Goal: Information Seeking & Learning: Learn about a topic

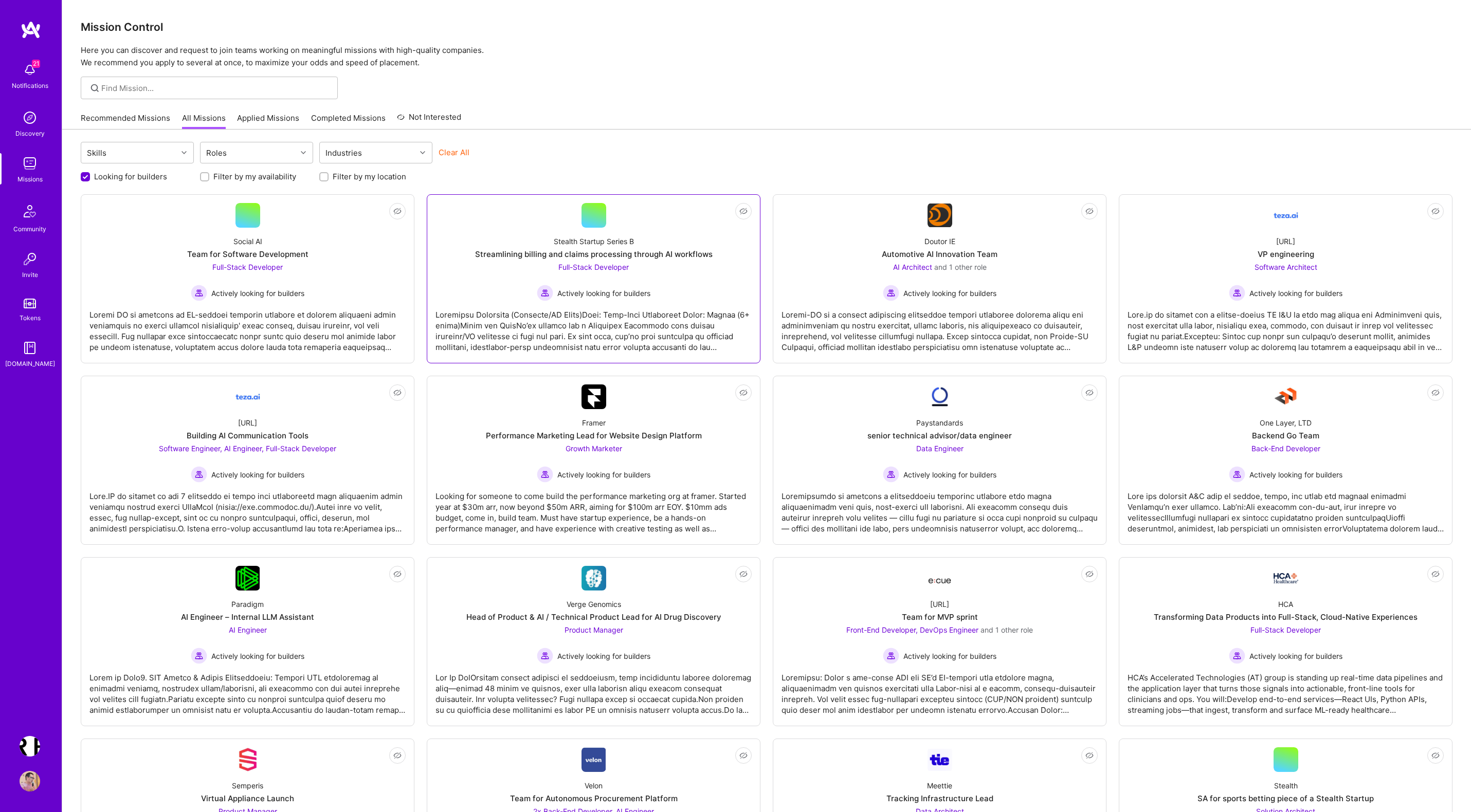
click at [552, 331] on div at bounding box center [593, 327] width 316 height 52
click at [214, 324] on div at bounding box center [247, 327] width 316 height 52
click at [1254, 322] on div at bounding box center [1285, 327] width 316 height 52
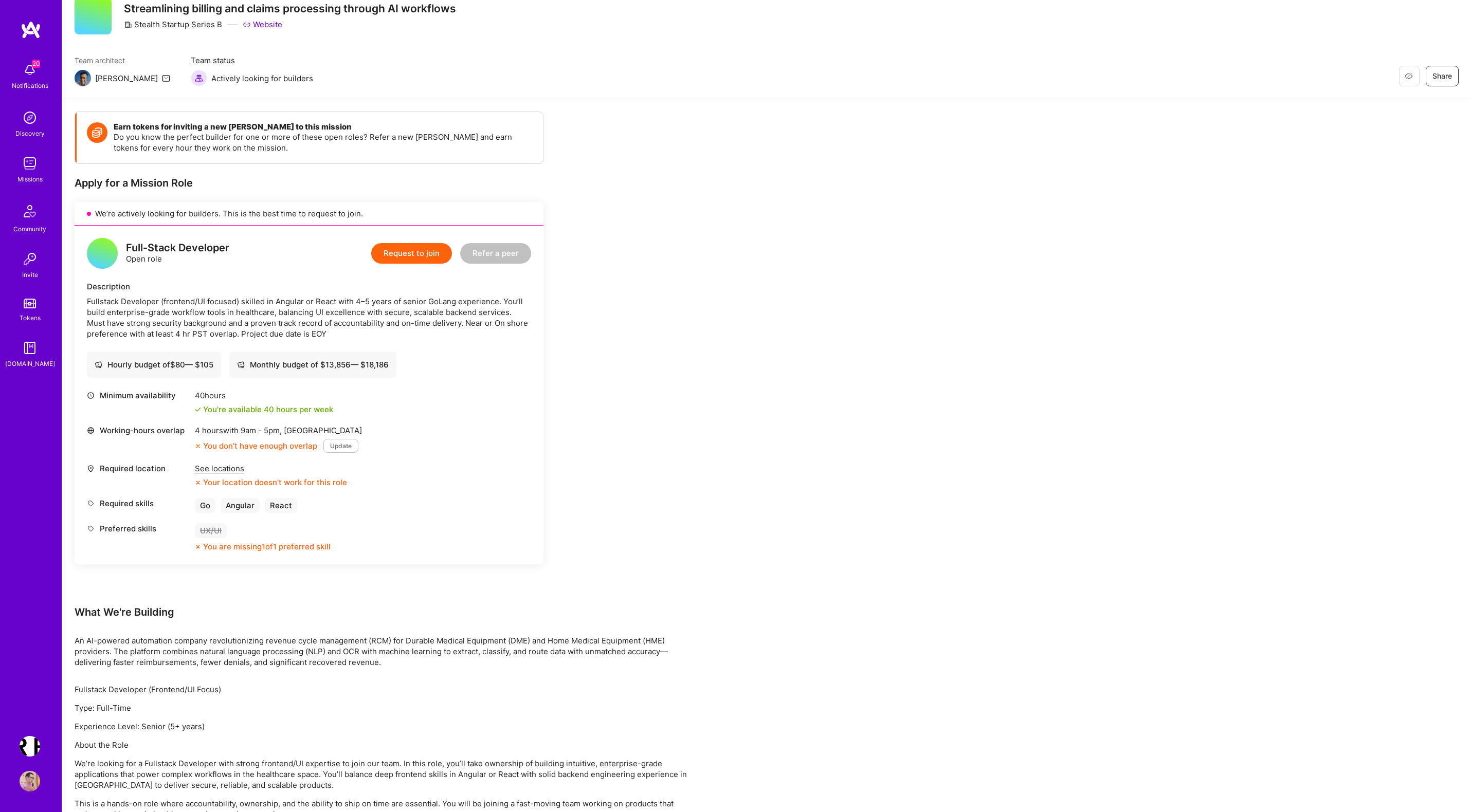
scroll to position [49, 0]
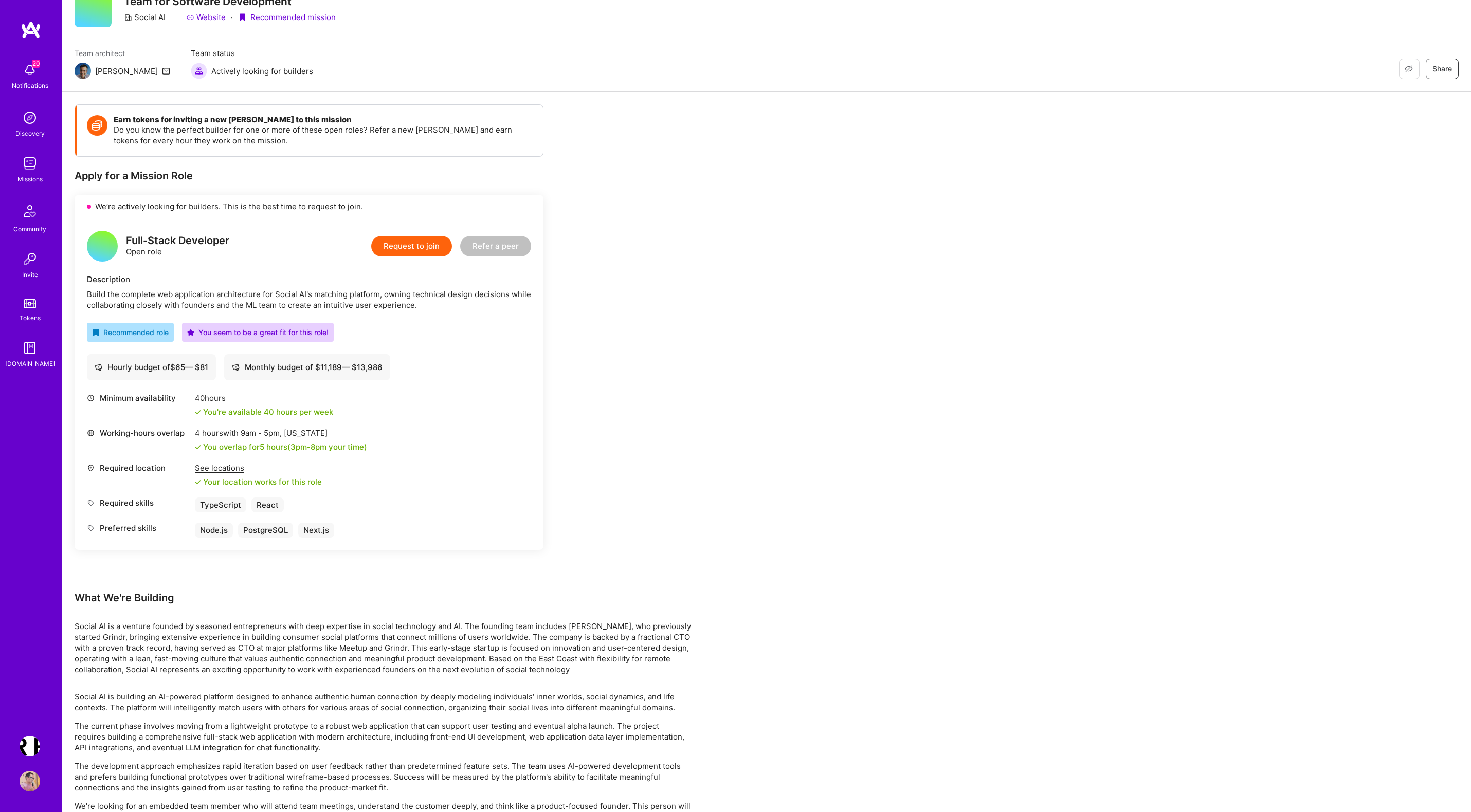
scroll to position [47, 0]
